Goal: Task Accomplishment & Management: Use online tool/utility

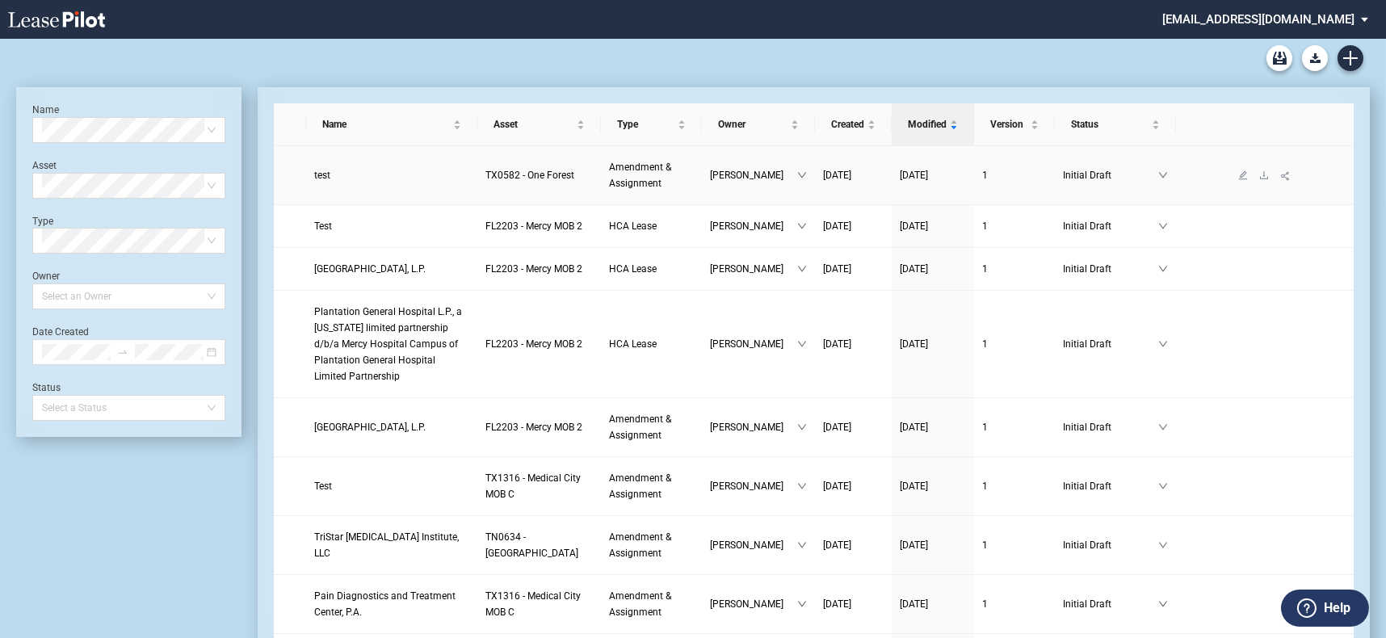
click at [322, 175] on span "test" at bounding box center [322, 175] width 16 height 11
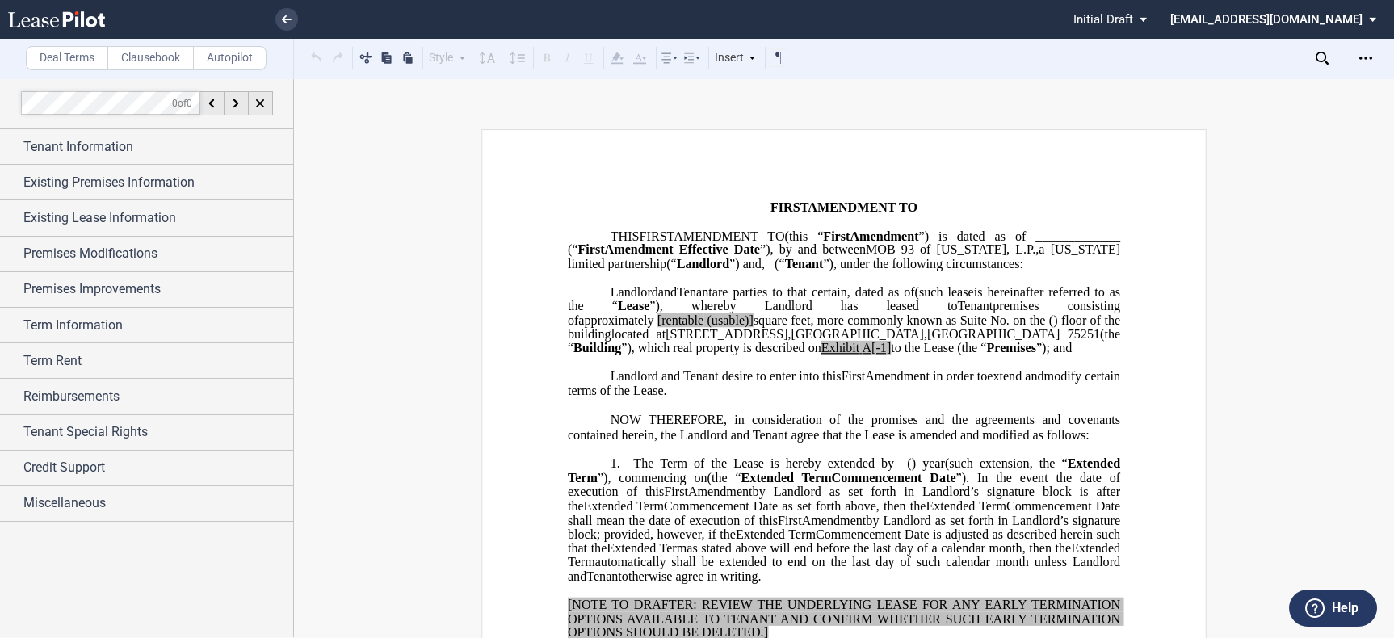
click at [172, 48] on label "Clausebook" at bounding box center [150, 58] width 86 height 24
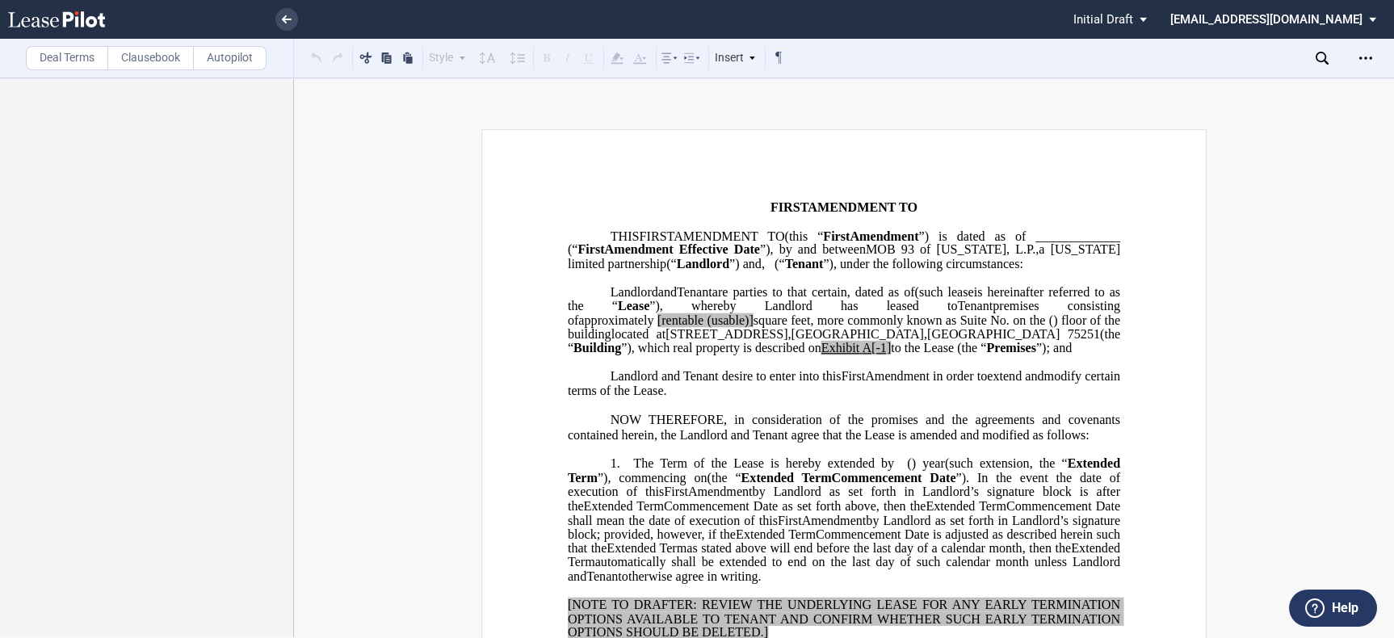
click at [77, 55] on label "Deal Terms" at bounding box center [67, 58] width 82 height 24
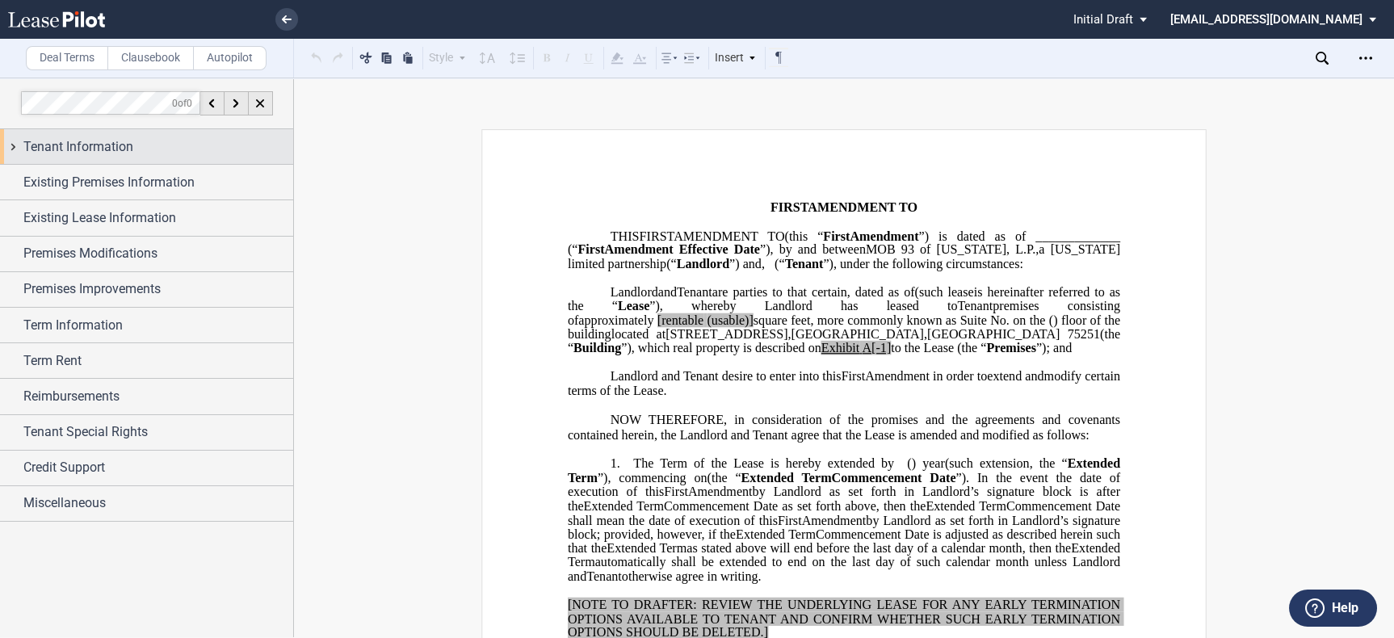
click at [86, 152] on span "Tenant Information" at bounding box center [78, 146] width 110 height 19
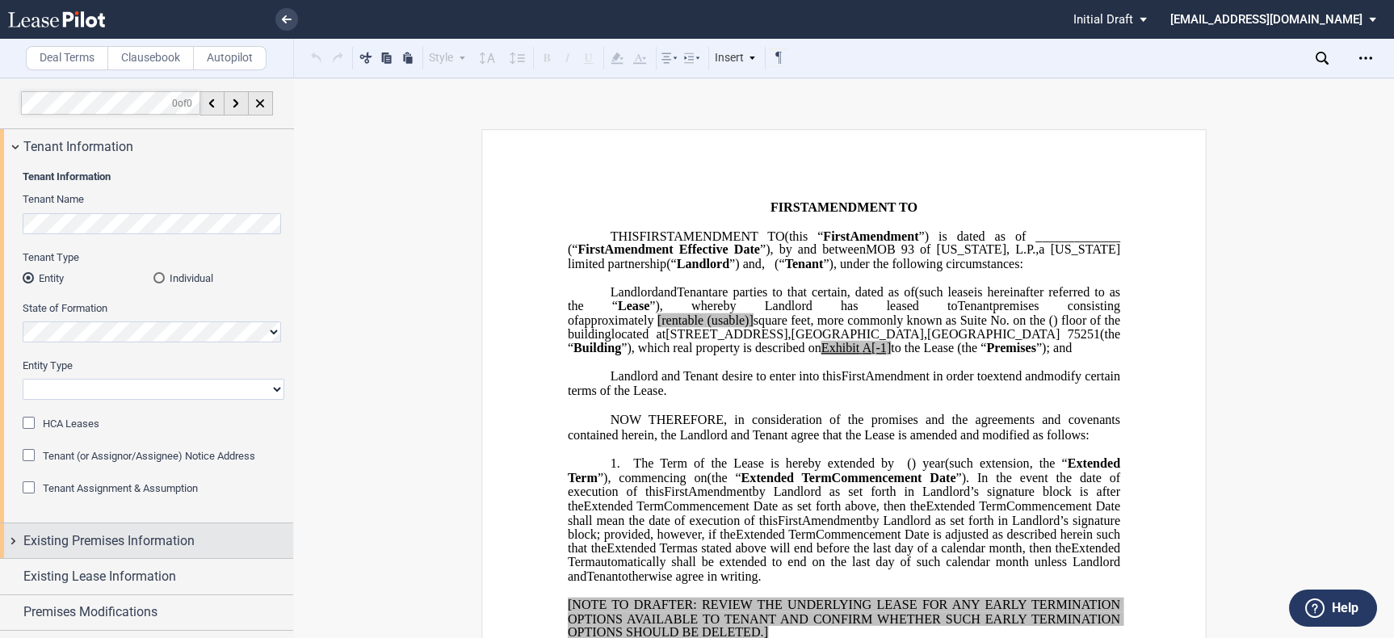
click at [145, 532] on span "Existing Premises Information" at bounding box center [108, 541] width 171 height 19
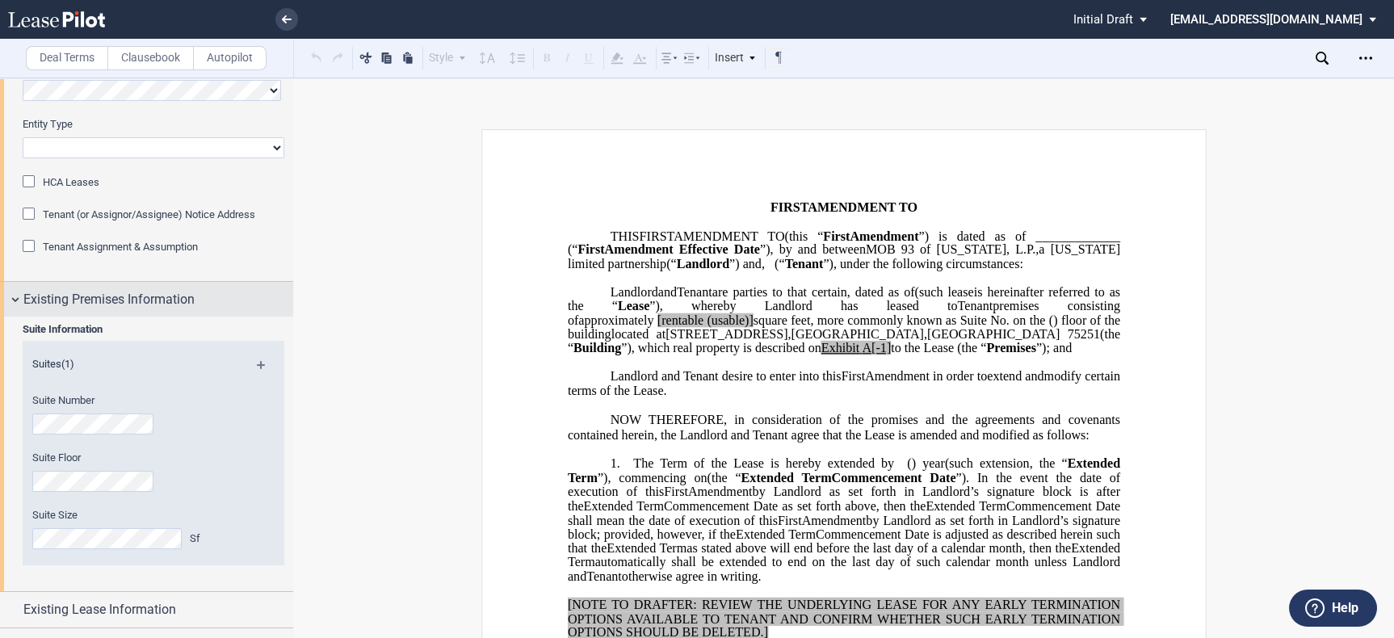
scroll to position [333, 0]
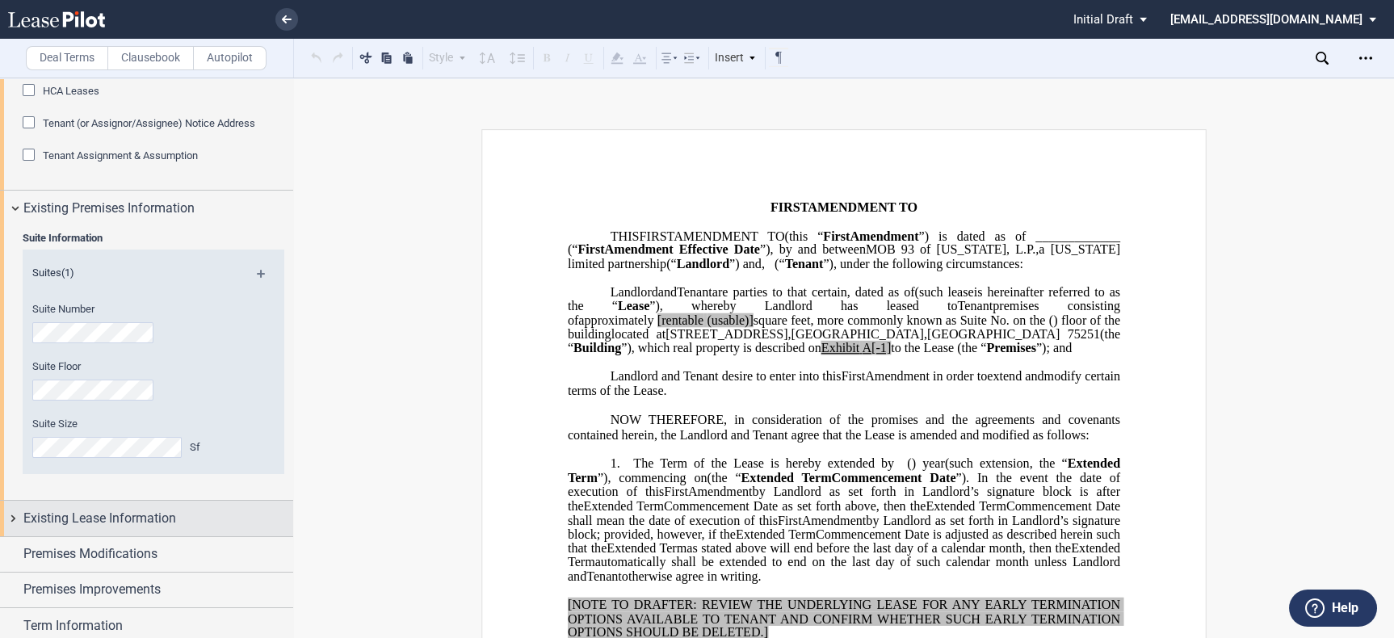
click at [145, 501] on div "Existing Lease Information" at bounding box center [146, 518] width 293 height 35
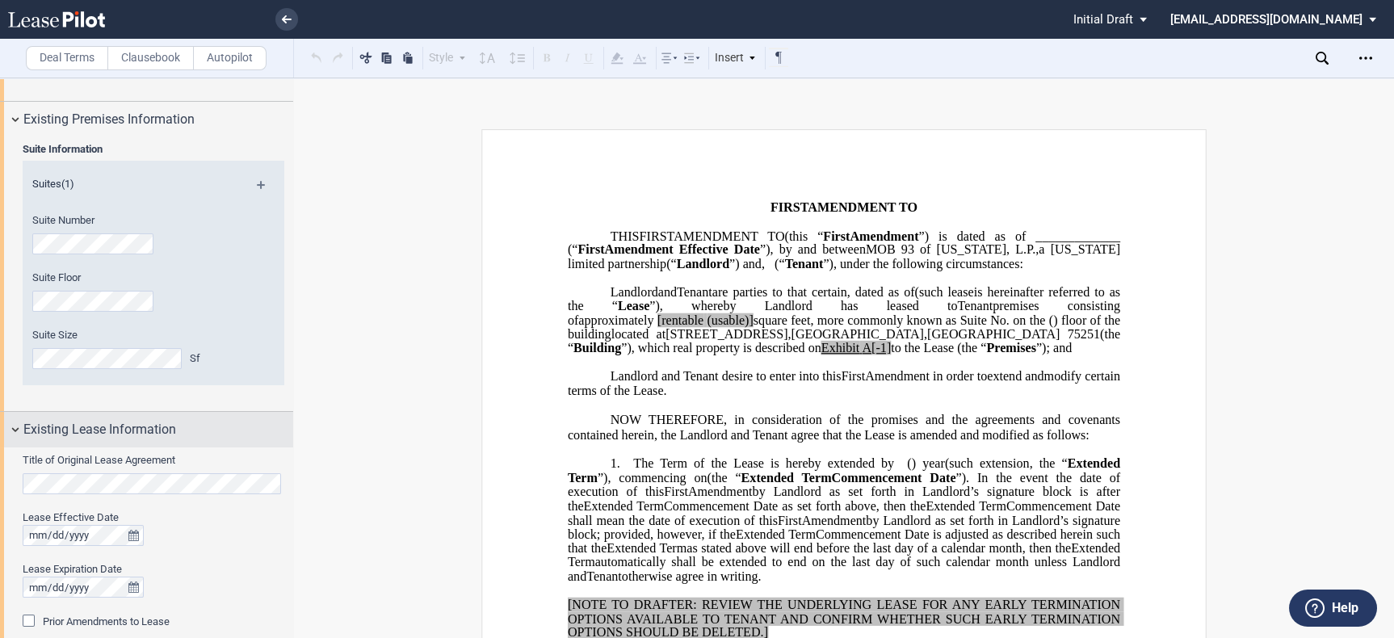
scroll to position [758, 0]
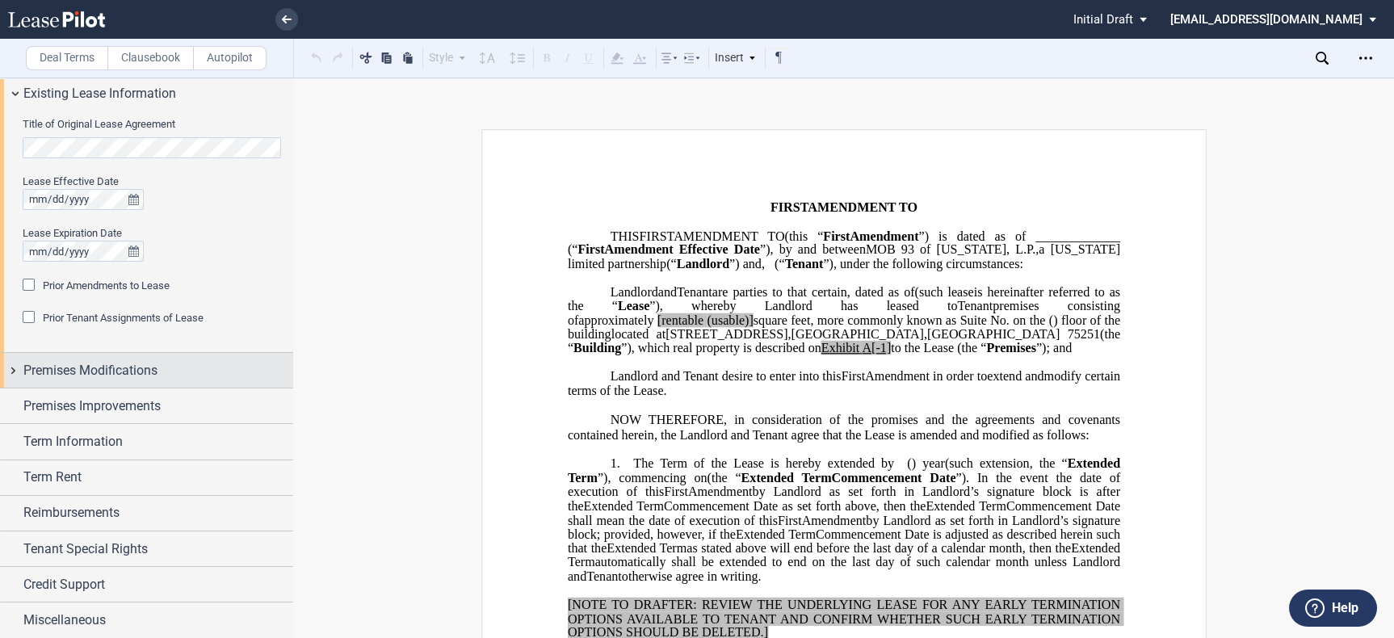
click at [112, 386] on div "Premises Modifications" at bounding box center [146, 370] width 293 height 35
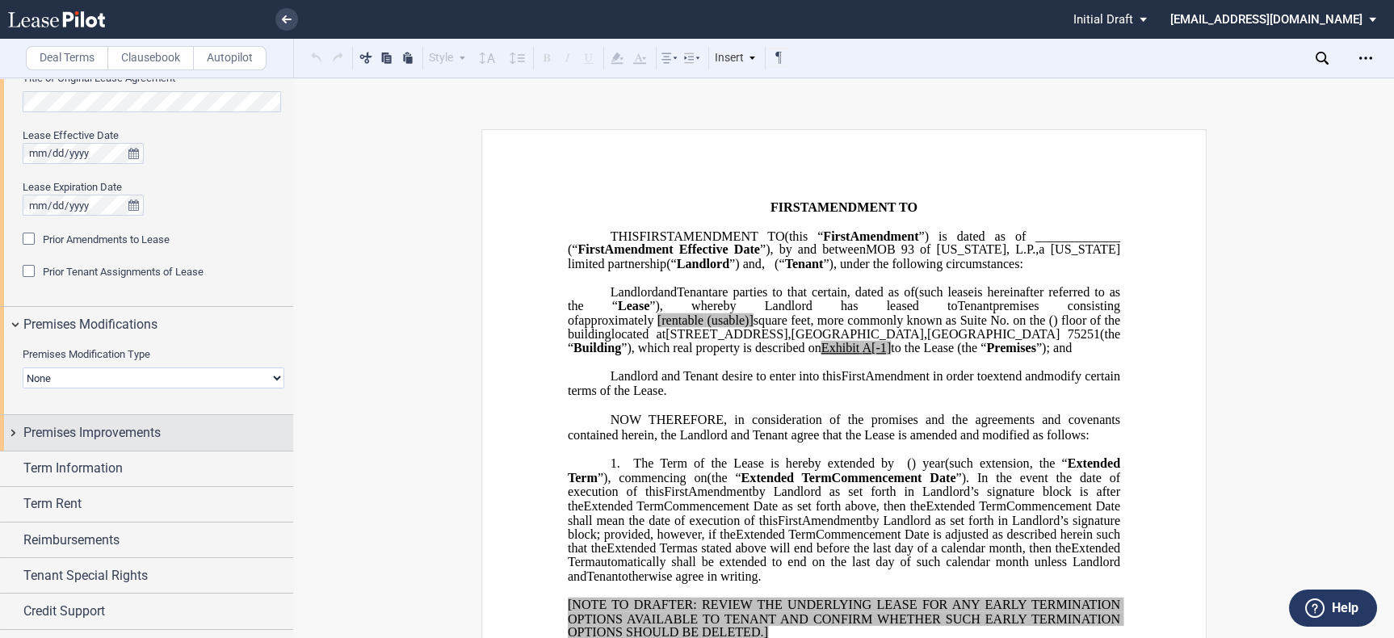
click at [120, 423] on span "Premises Improvements" at bounding box center [91, 432] width 137 height 19
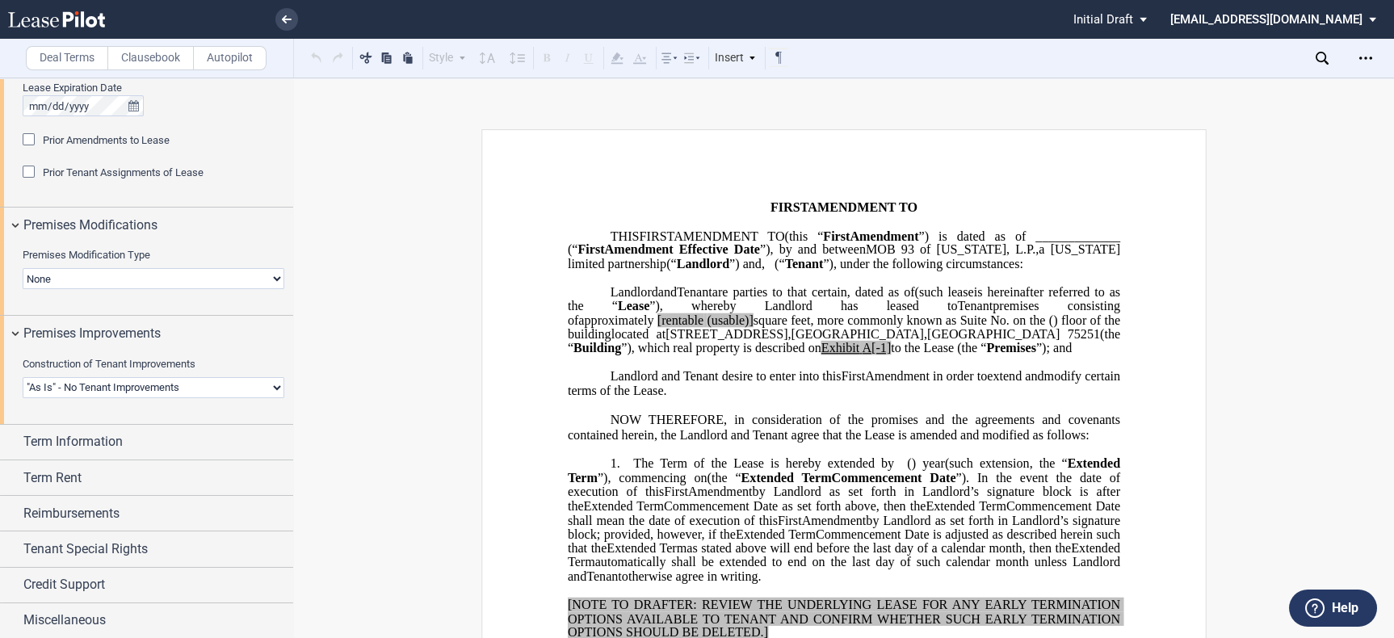
click at [117, 420] on div "Construction of Tenant Improvements Landlord Constructs Tenant Improvements Ten…" at bounding box center [146, 387] width 293 height 73
click at [119, 431] on div "Term Information" at bounding box center [146, 442] width 293 height 35
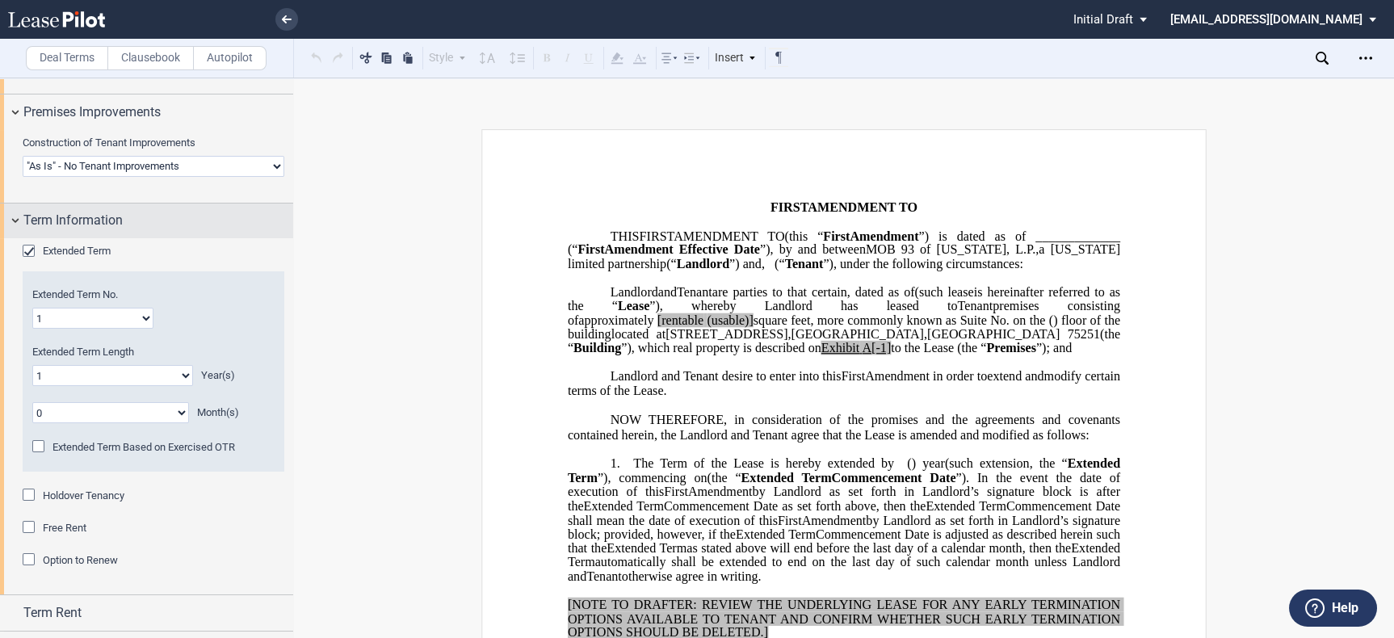
scroll to position [1242, 0]
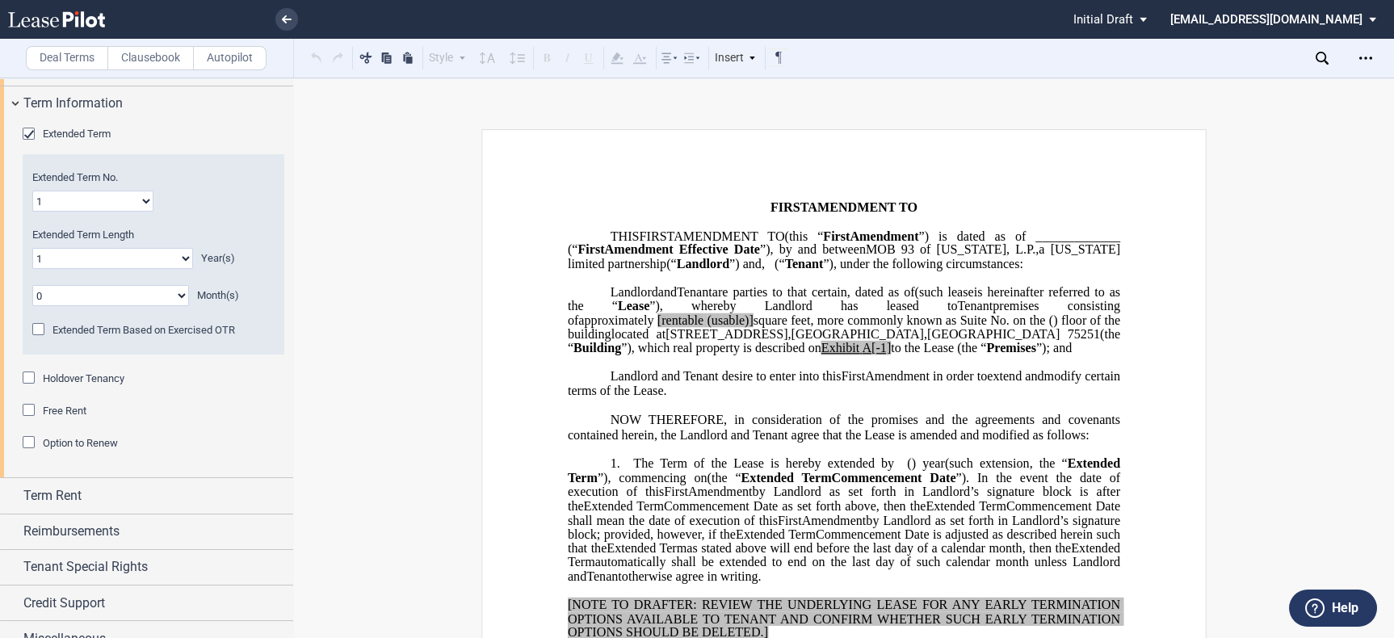
click at [32, 374] on div "Holdover Tenancy" at bounding box center [31, 380] width 16 height 16
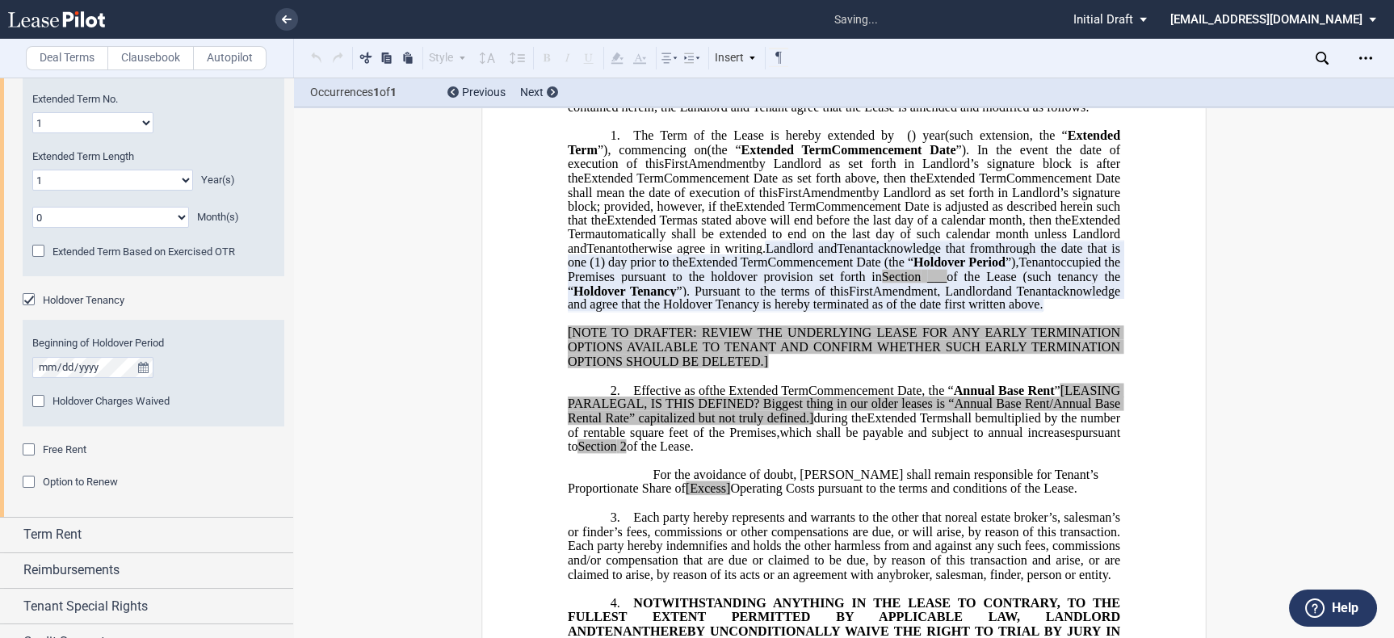
scroll to position [1377, 0]
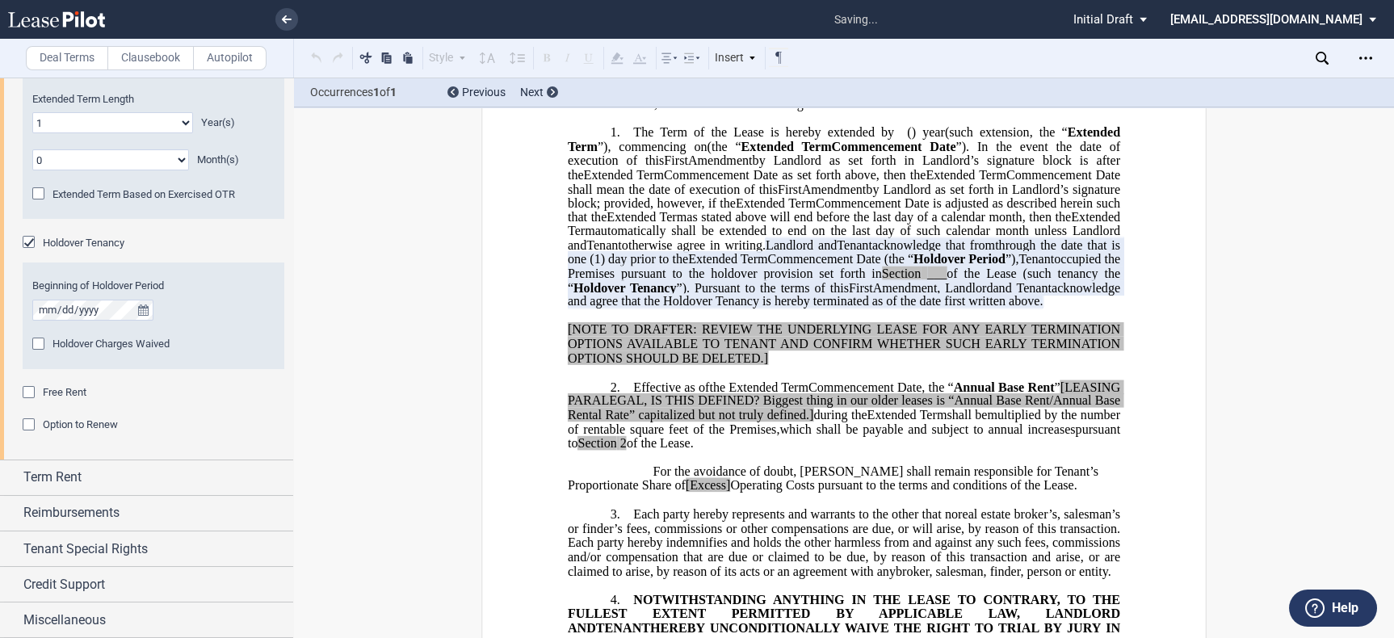
click at [36, 343] on div "Holdover Charges Waived" at bounding box center [40, 346] width 16 height 16
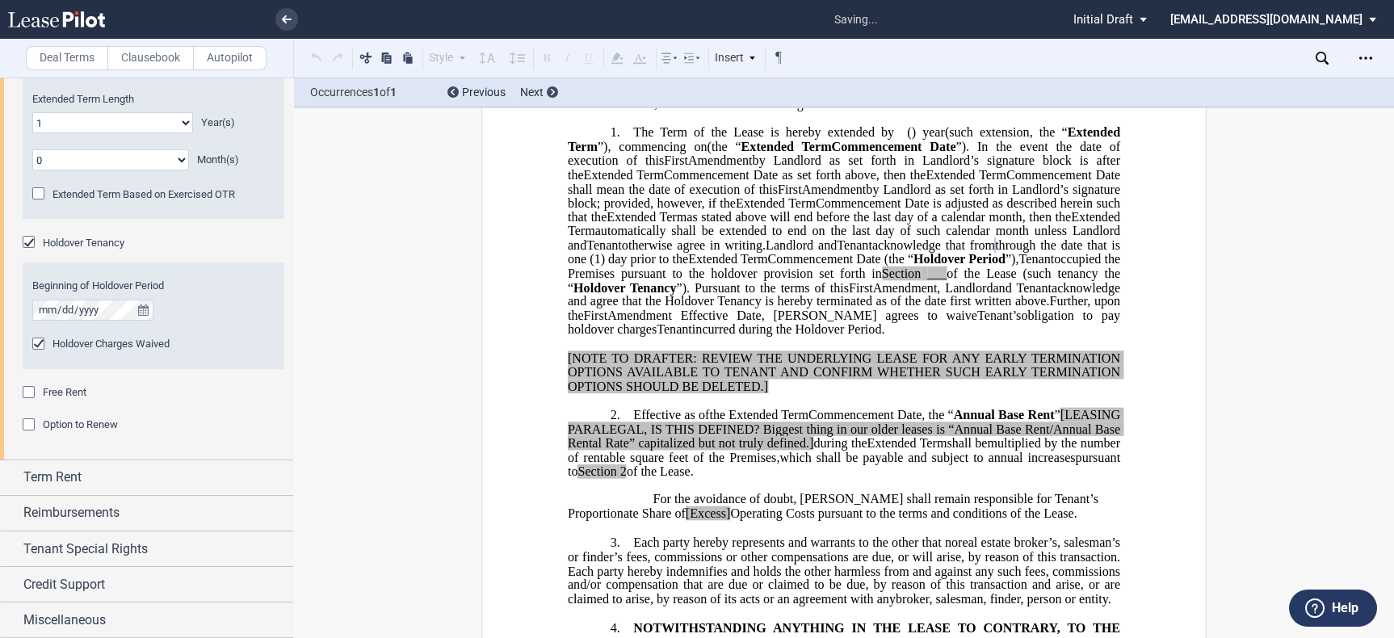
click at [885, 337] on span "incurred during the Holdover Period." at bounding box center [788, 329] width 193 height 15
drag, startPoint x: 1135, startPoint y: 356, endPoint x: 829, endPoint y: 274, distance: 317.1
drag, startPoint x: 851, startPoint y: 288, endPoint x: 828, endPoint y: 274, distance: 27.6
click at [827, 253] on span "Landlord and" at bounding box center [801, 245] width 71 height 15
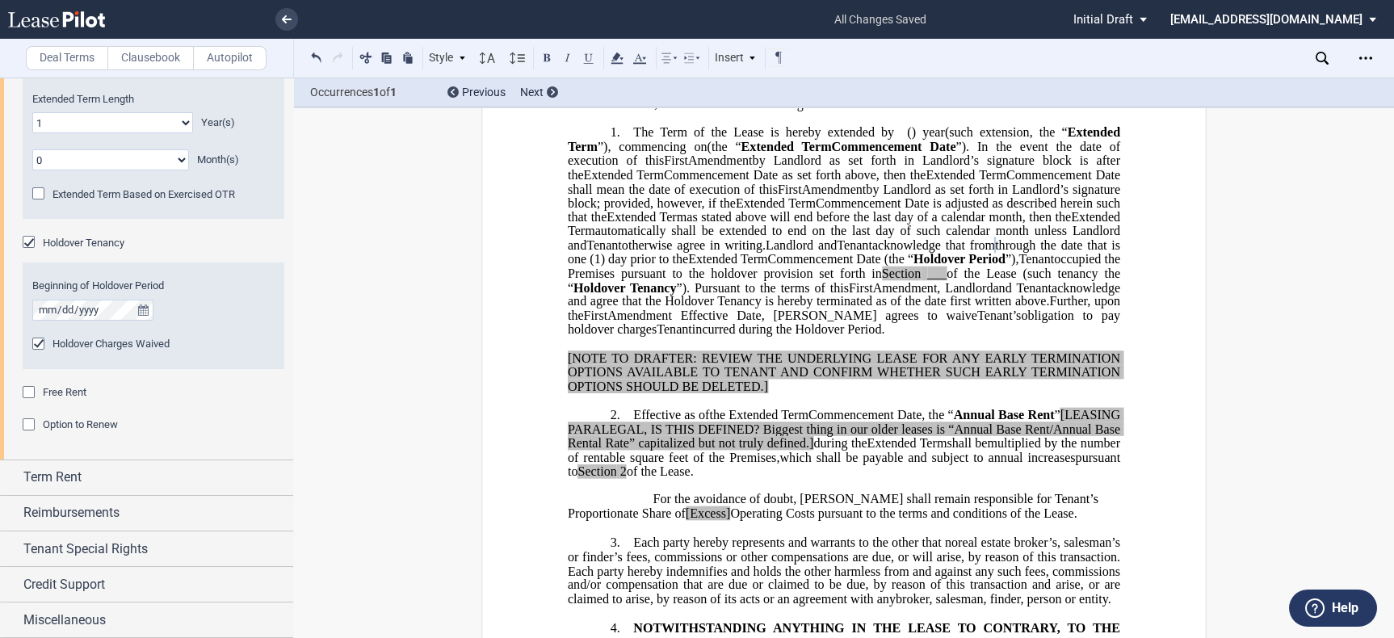
click at [872, 280] on span "occupied the Premises pursuant to the holdover provision set forth in" at bounding box center [846, 266] width 556 height 28
drag, startPoint x: 830, startPoint y: 270, endPoint x: 1121, endPoint y: 366, distance: 306.3
